Goal: Use online tool/utility: Utilize a website feature to perform a specific function

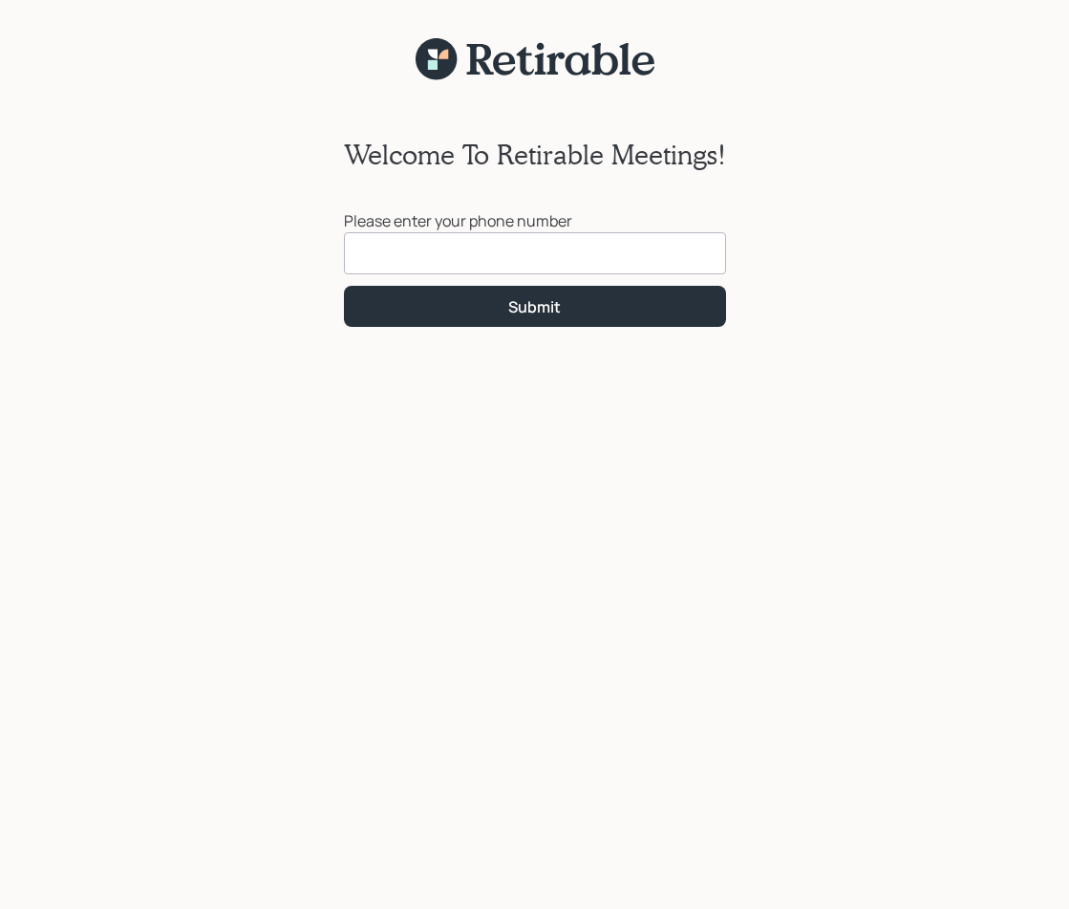
click at [509, 260] on input at bounding box center [535, 253] width 382 height 42
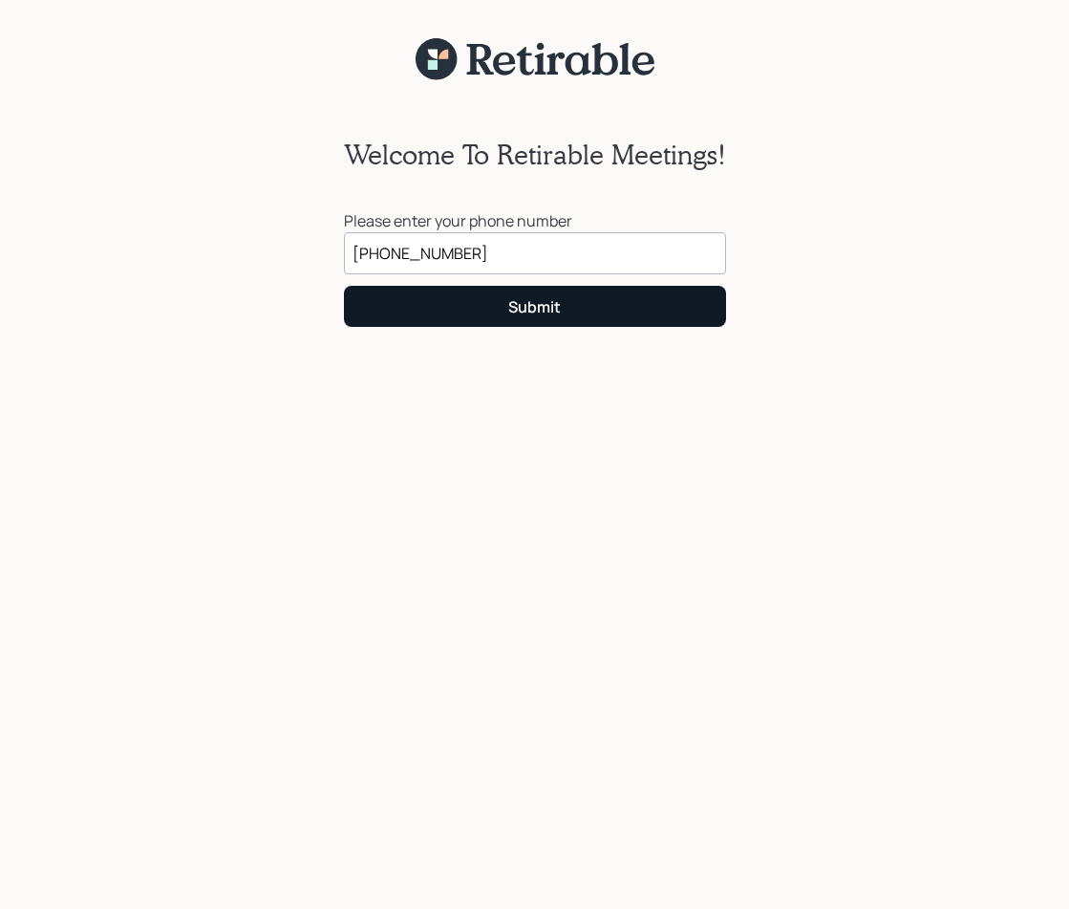
type input "[PHONE_NUMBER]"
click at [560, 301] on div "Submit" at bounding box center [534, 306] width 53 height 21
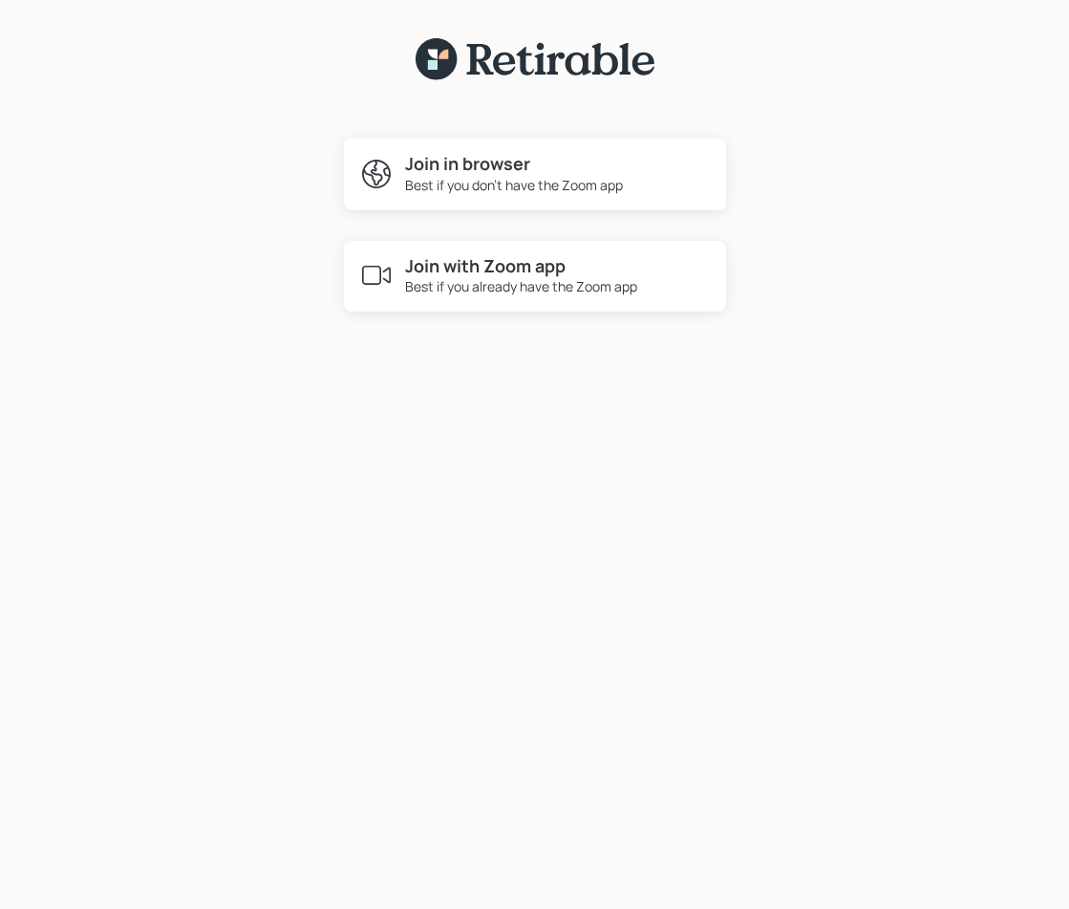
click at [520, 268] on h4 "Join with Zoom app" at bounding box center [521, 266] width 232 height 21
